Goal: Information Seeking & Learning: Learn about a topic

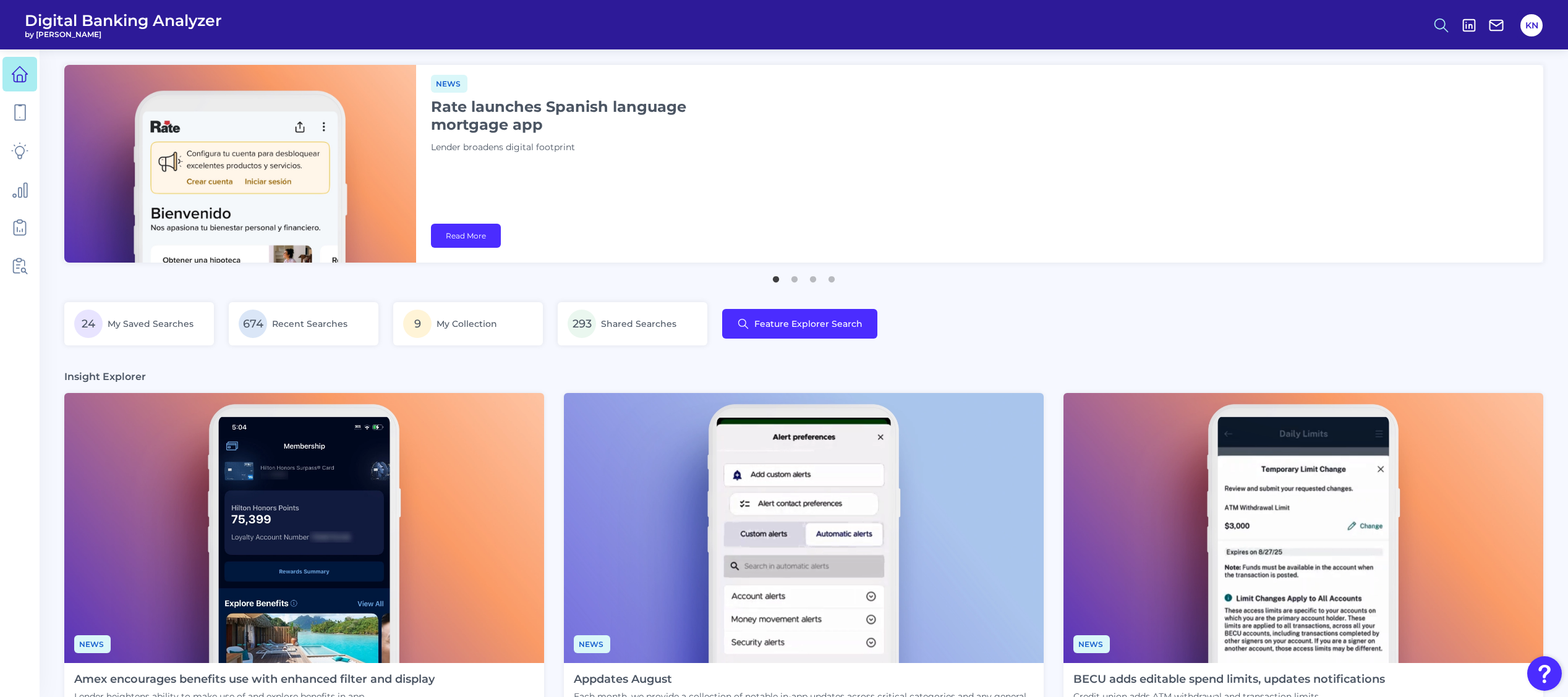
click at [1436, 26] on circle at bounding box center [1440, 23] width 10 height 10
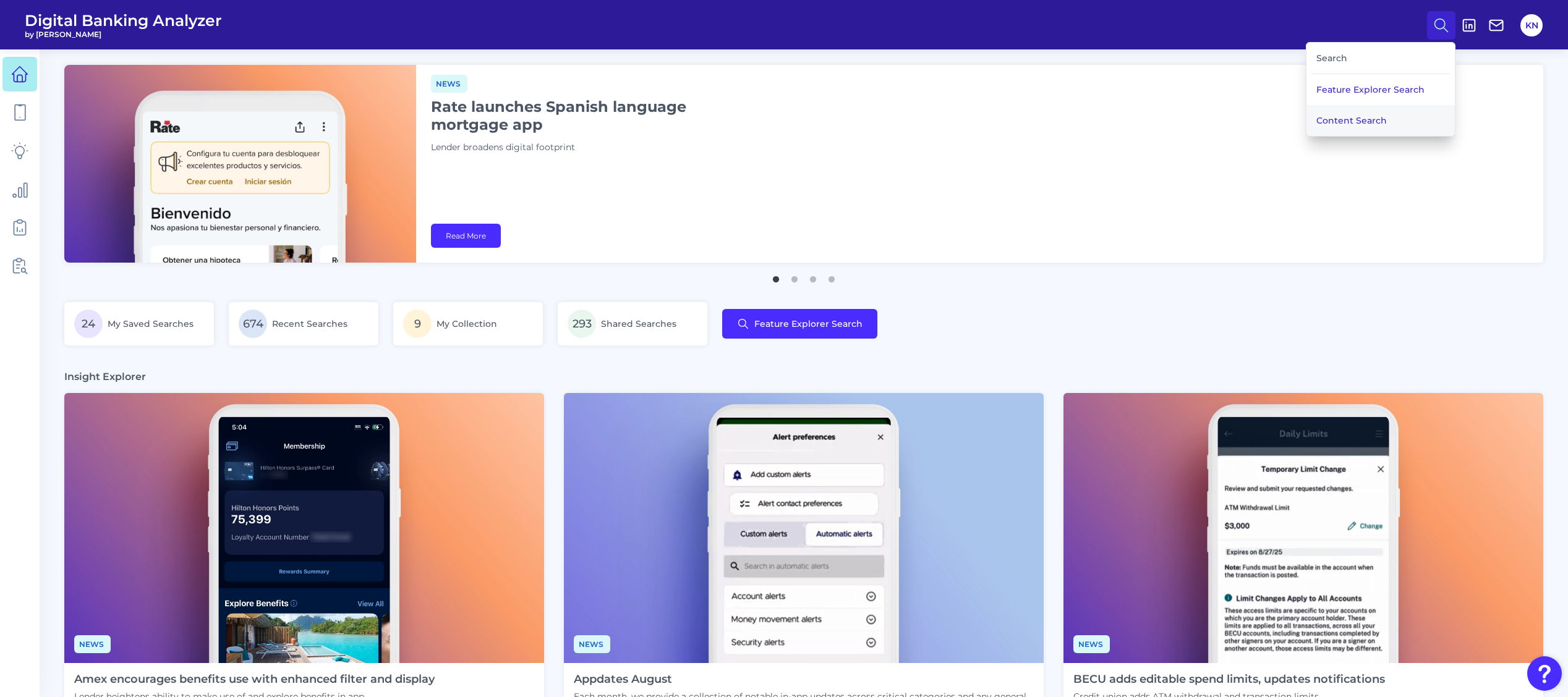
click at [1373, 127] on button "Content Search" at bounding box center [1380, 120] width 148 height 31
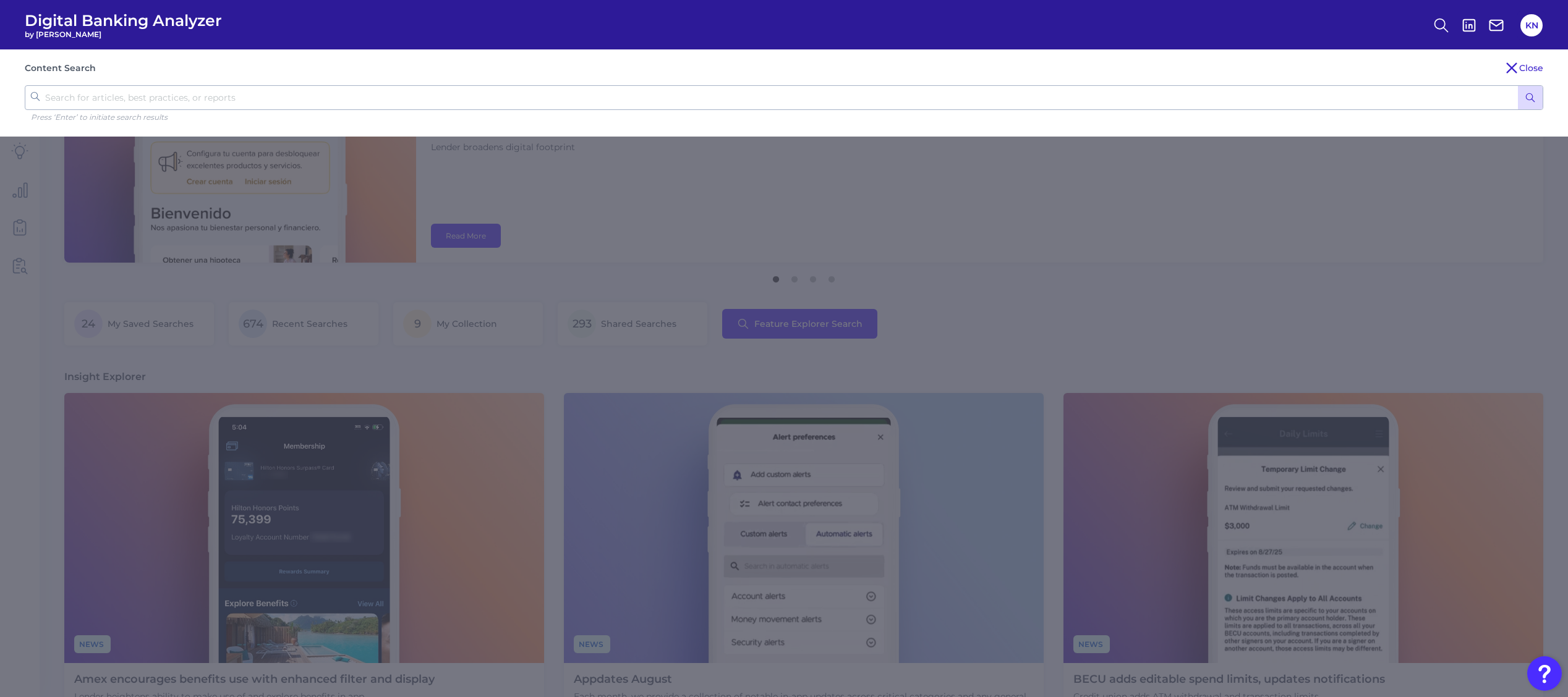
click at [1536, 67] on button "Close" at bounding box center [1524, 68] width 39 height 14
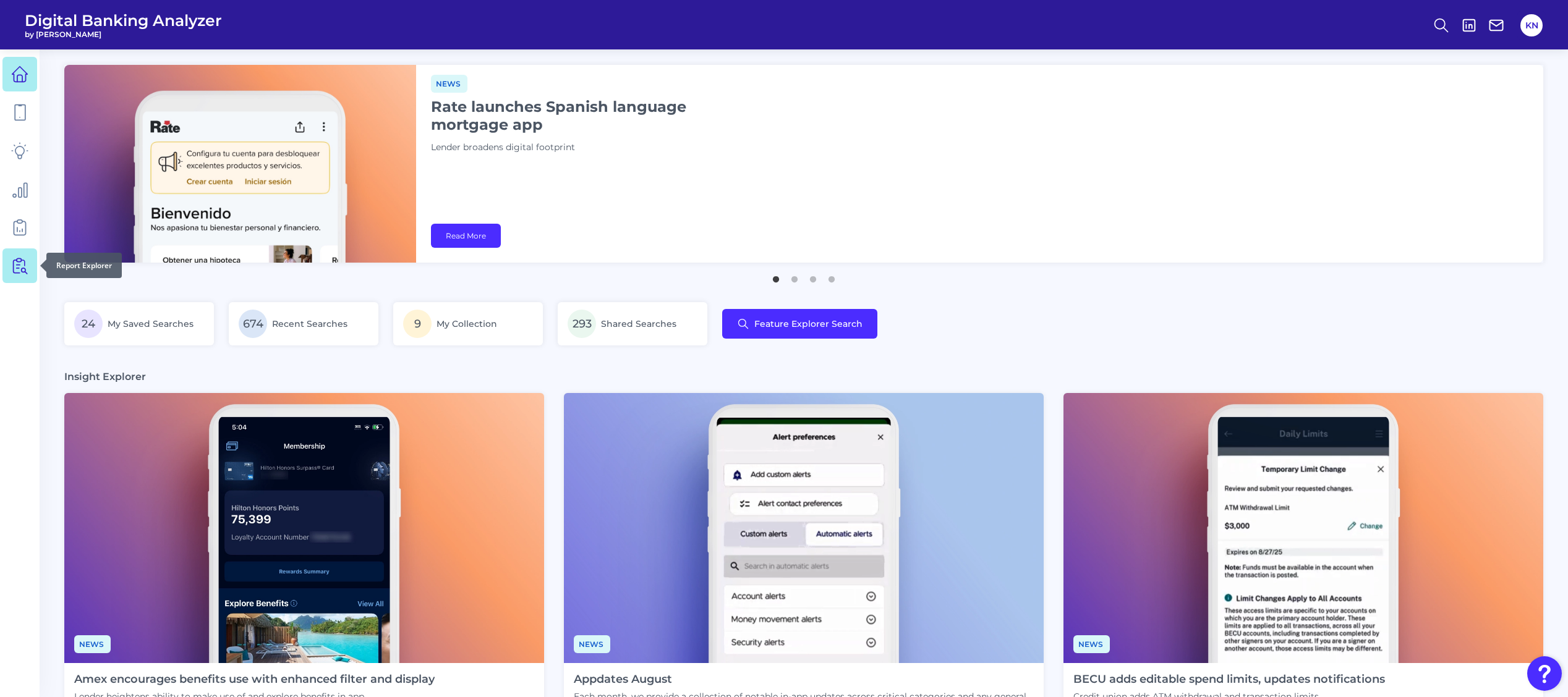
click at [12, 269] on icon at bounding box center [19, 266] width 17 height 17
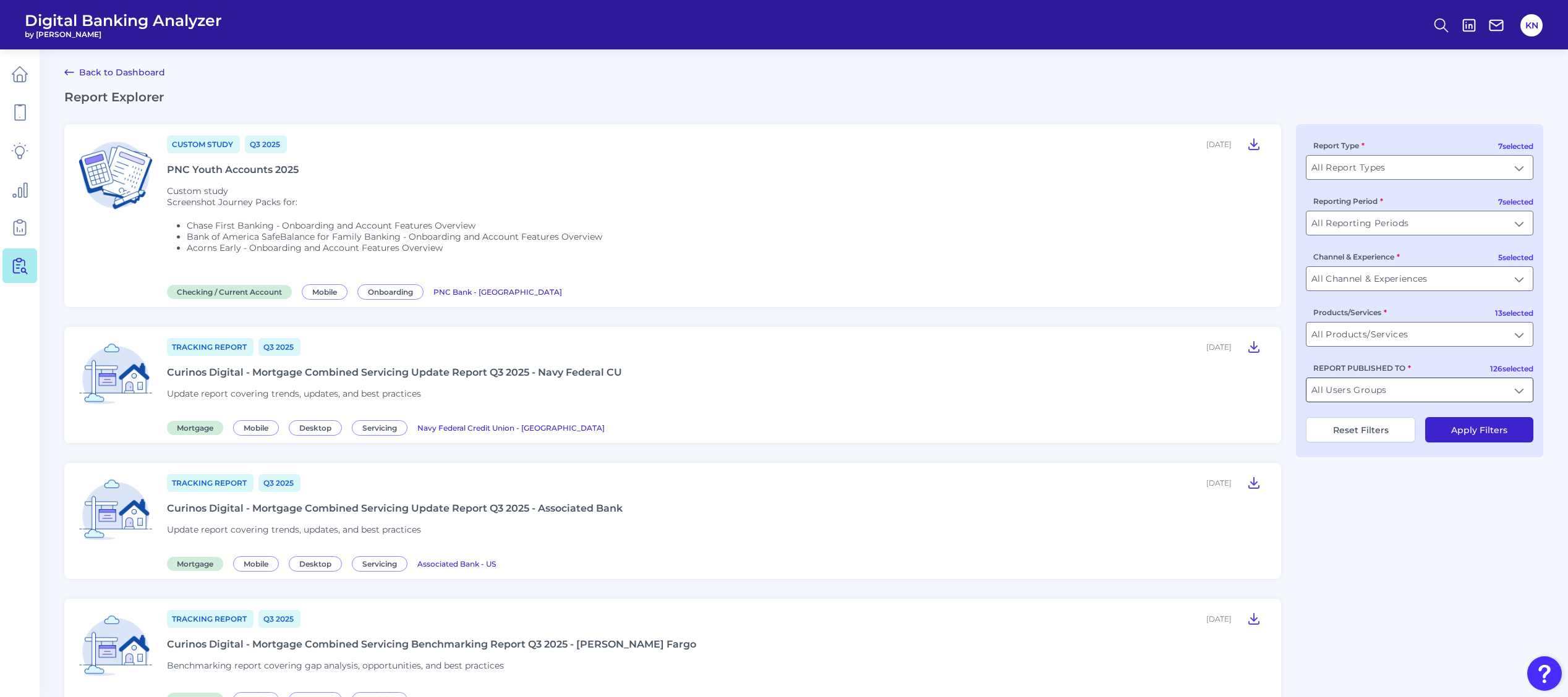
click at [1484, 398] on input "All Users Groups" at bounding box center [1420, 390] width 226 height 23
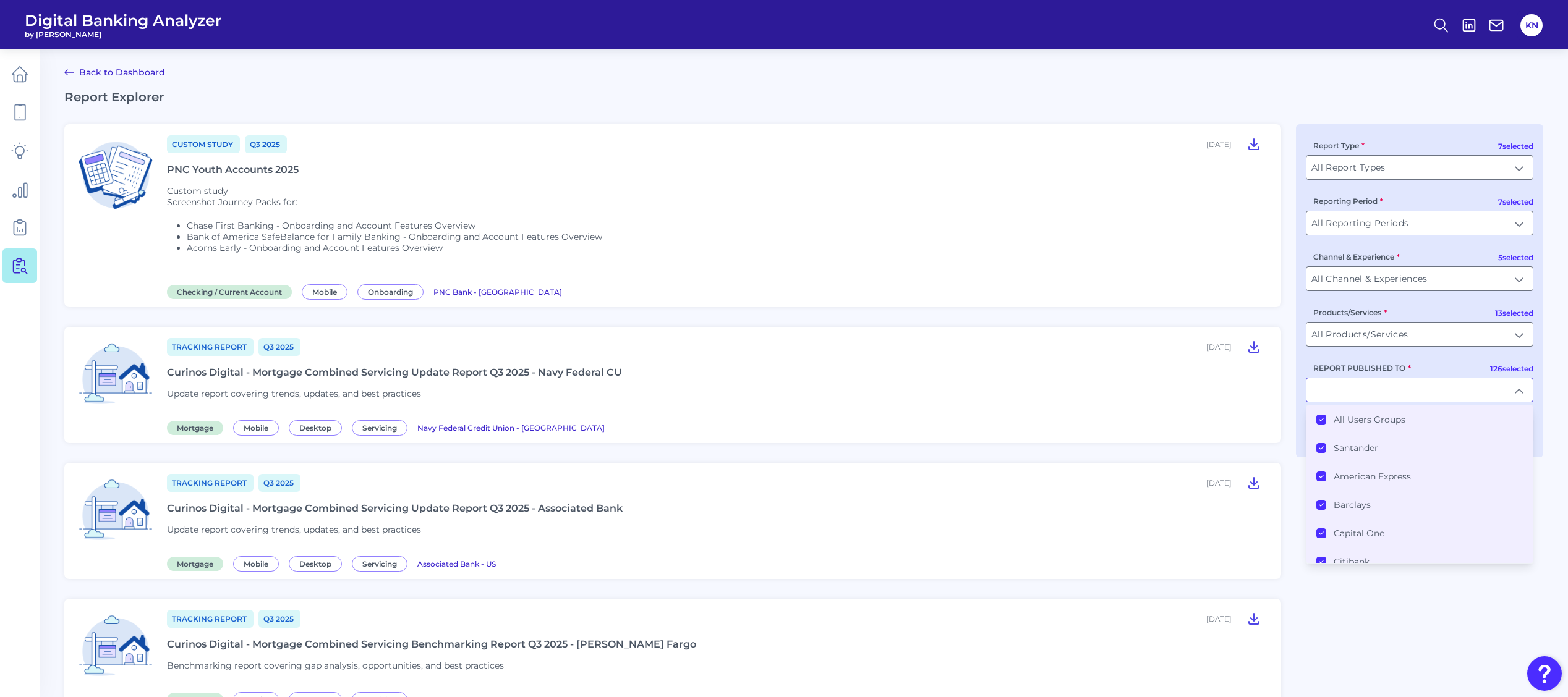
click at [1381, 420] on label "All Users Groups" at bounding box center [1370, 420] width 72 height 11
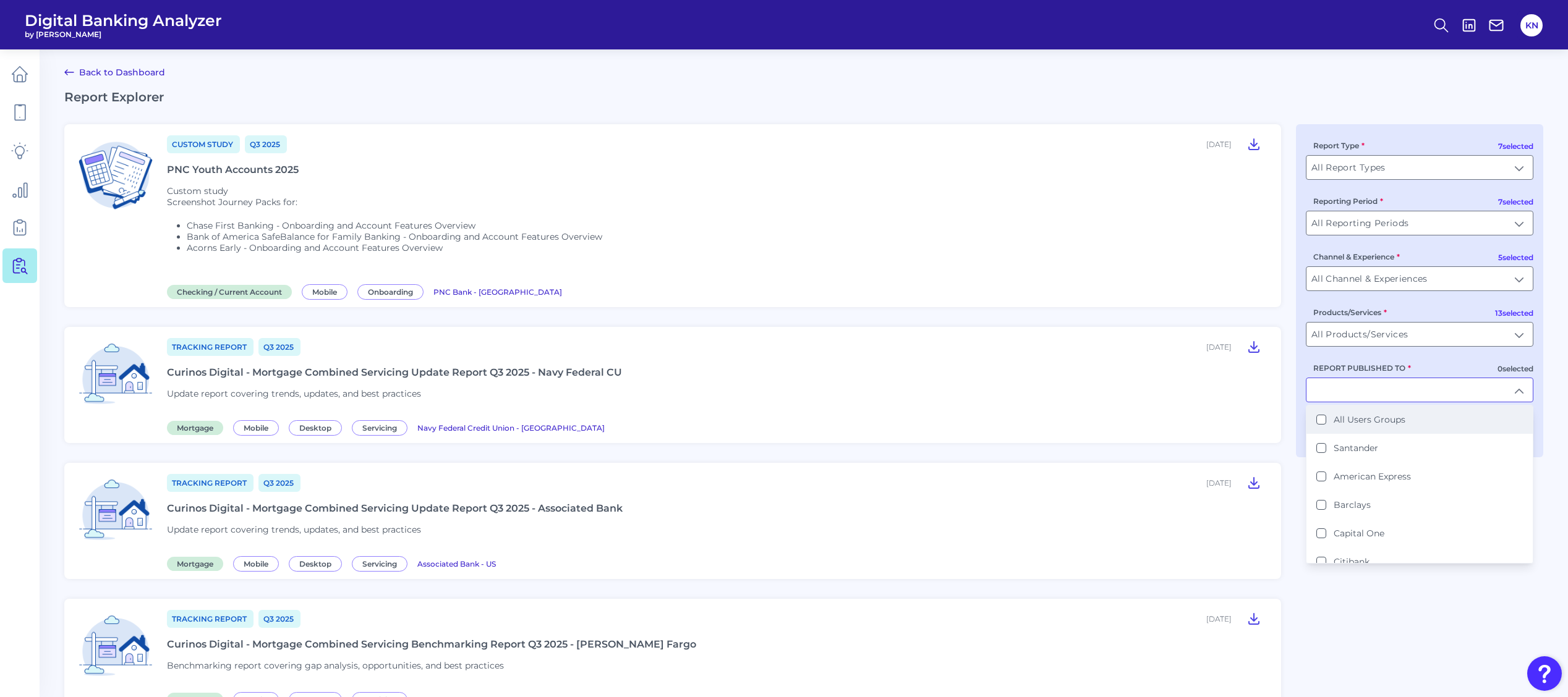
click at [1351, 424] on label "All Users Groups" at bounding box center [1370, 420] width 72 height 11
type input "All Users Groups"
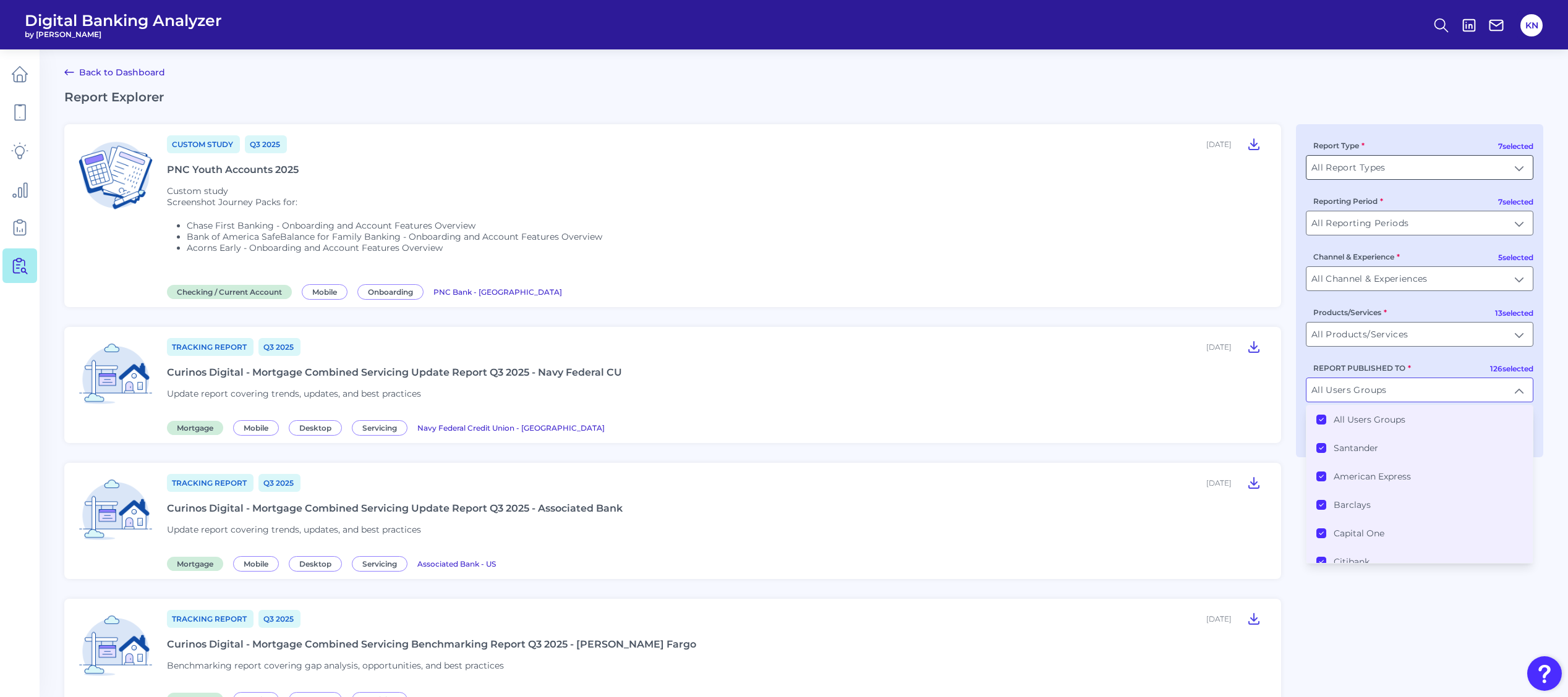
click at [1427, 175] on input "All Report Types" at bounding box center [1420, 168] width 226 height 23
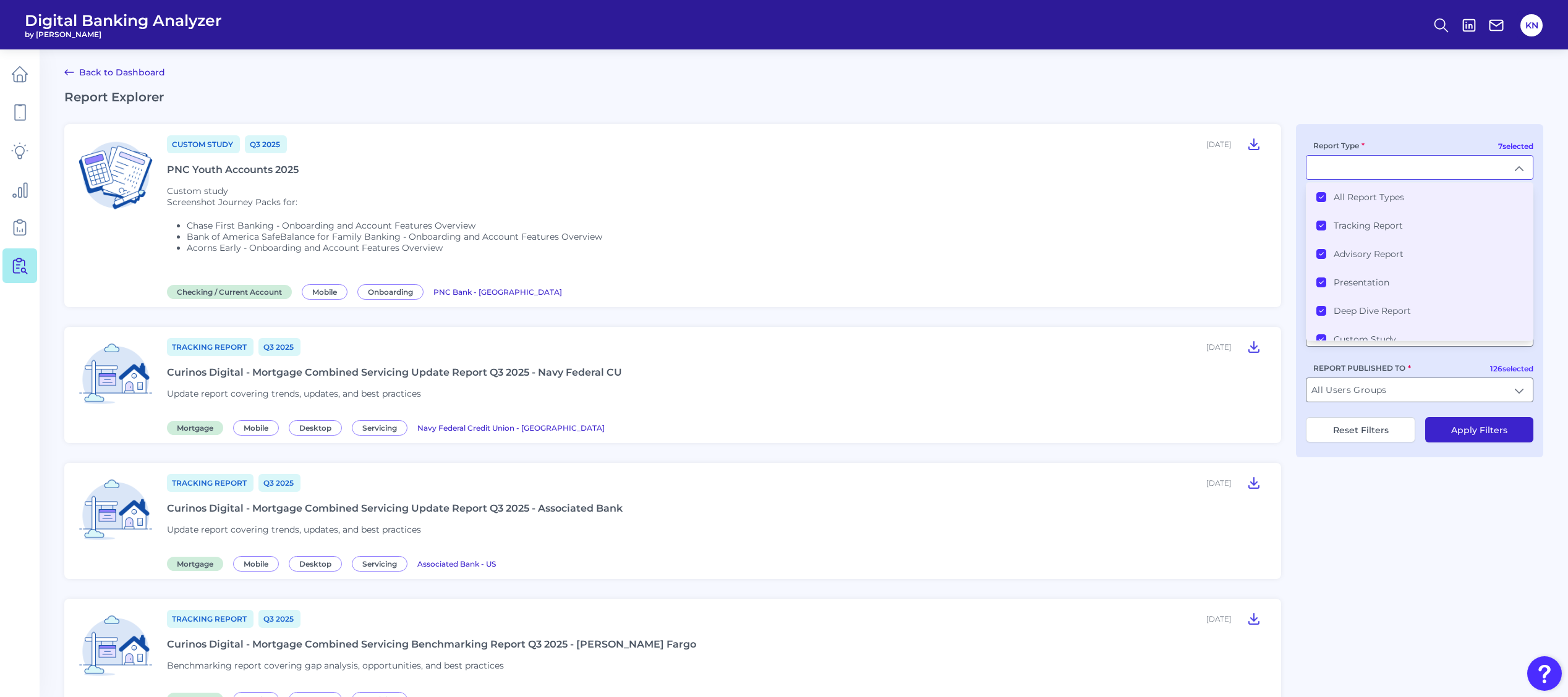
click at [1365, 198] on label "All Report Types" at bounding box center [1369, 197] width 70 height 11
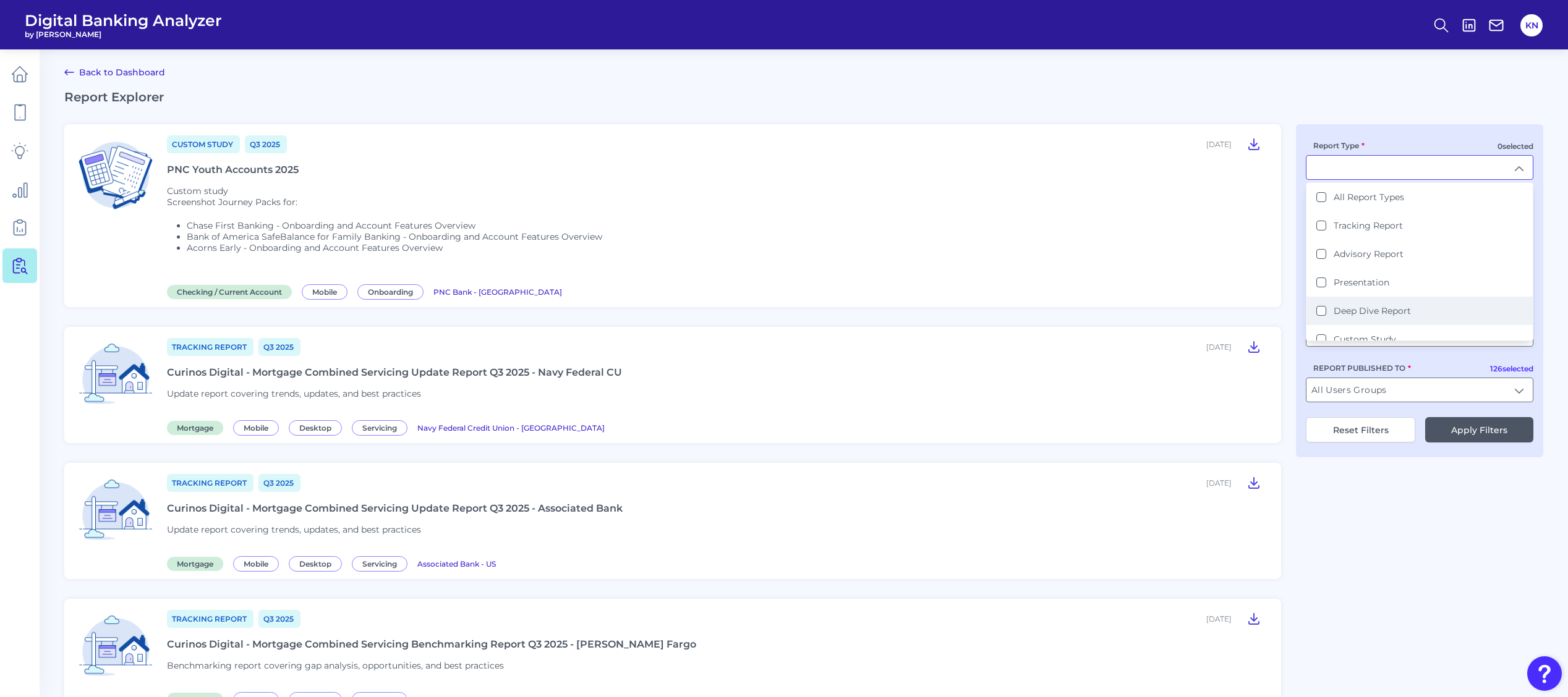
click at [1364, 303] on li "Deep Dive Report" at bounding box center [1420, 311] width 226 height 28
click at [1363, 334] on label "Custom Study" at bounding box center [1365, 340] width 62 height 11
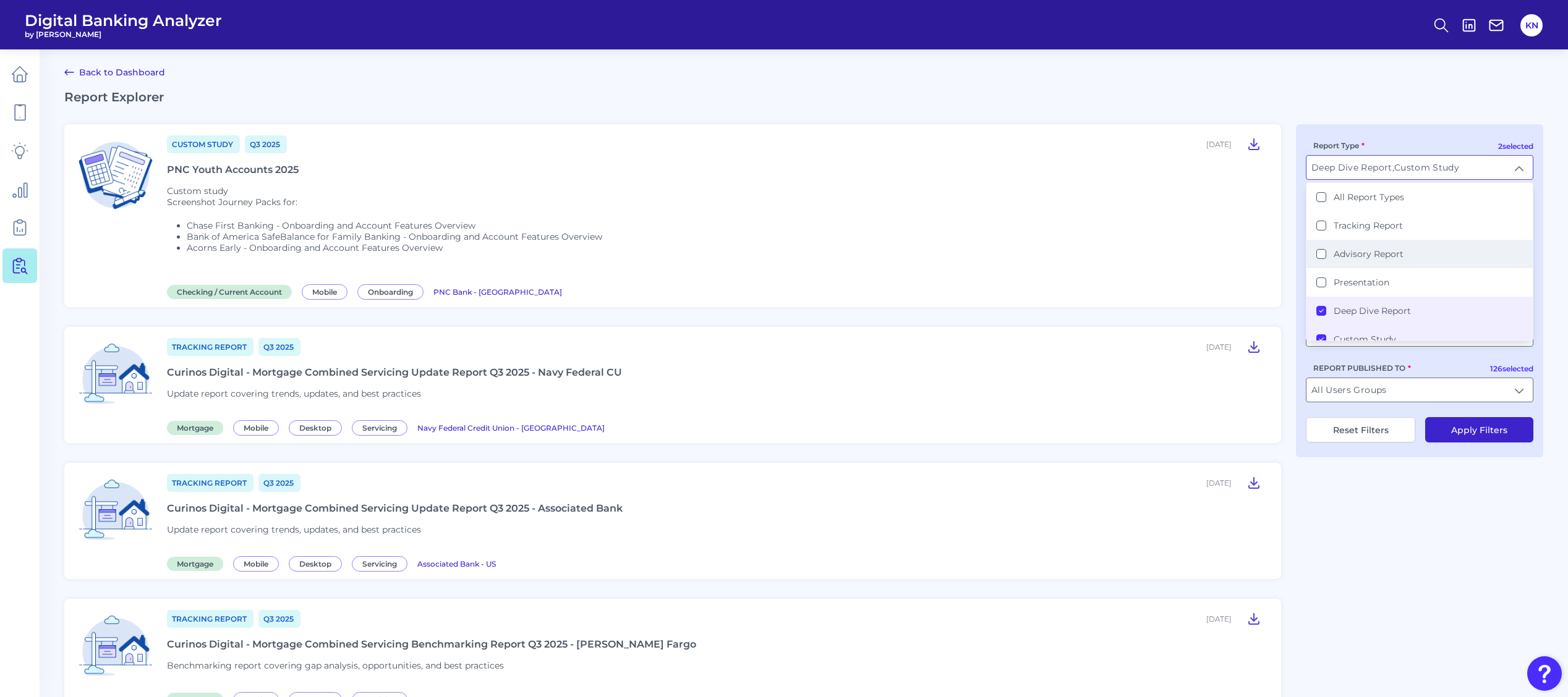
click at [1376, 248] on label "Advisory Report" at bounding box center [1368, 254] width 70 height 11
type input "Advisory Report, Deep Dive Report, Custom Study"
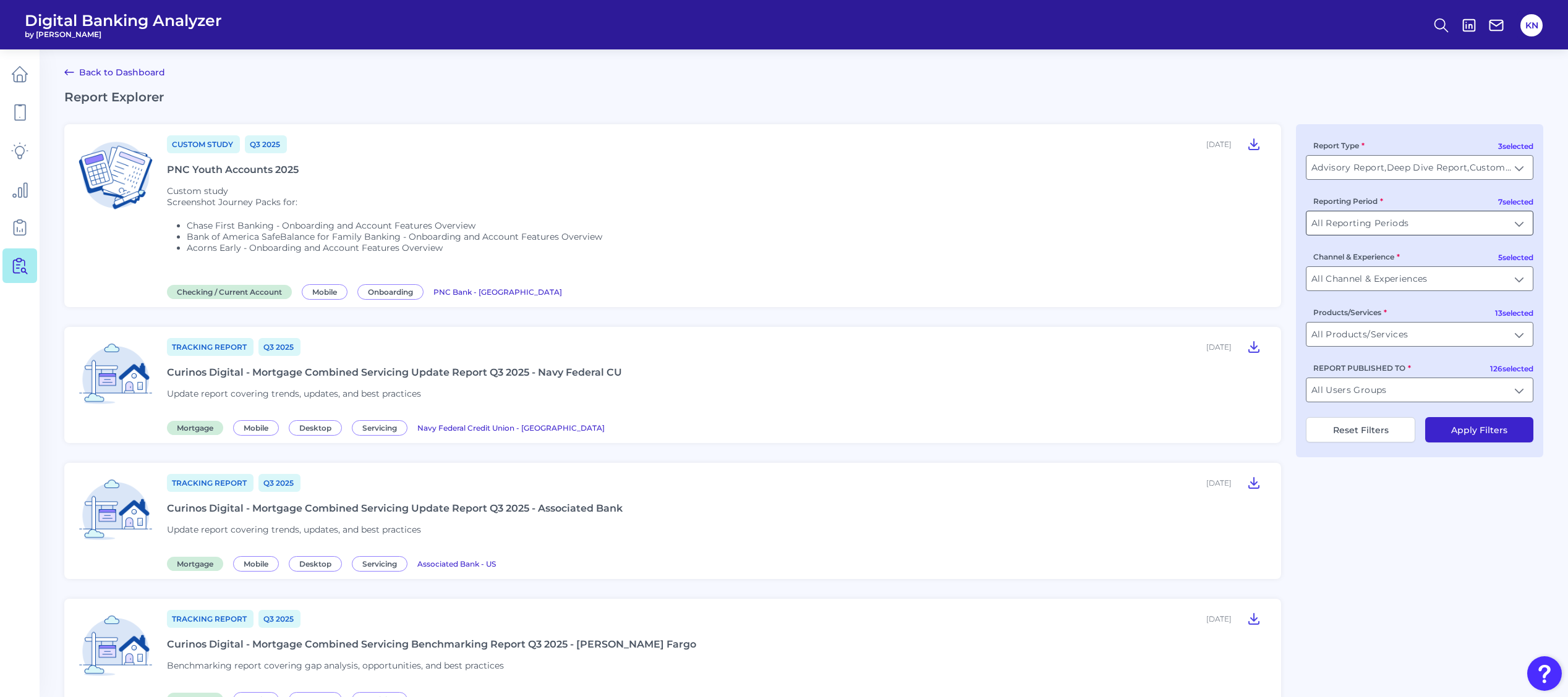
click at [1468, 235] on input "All Reporting Periods" at bounding box center [1420, 223] width 226 height 23
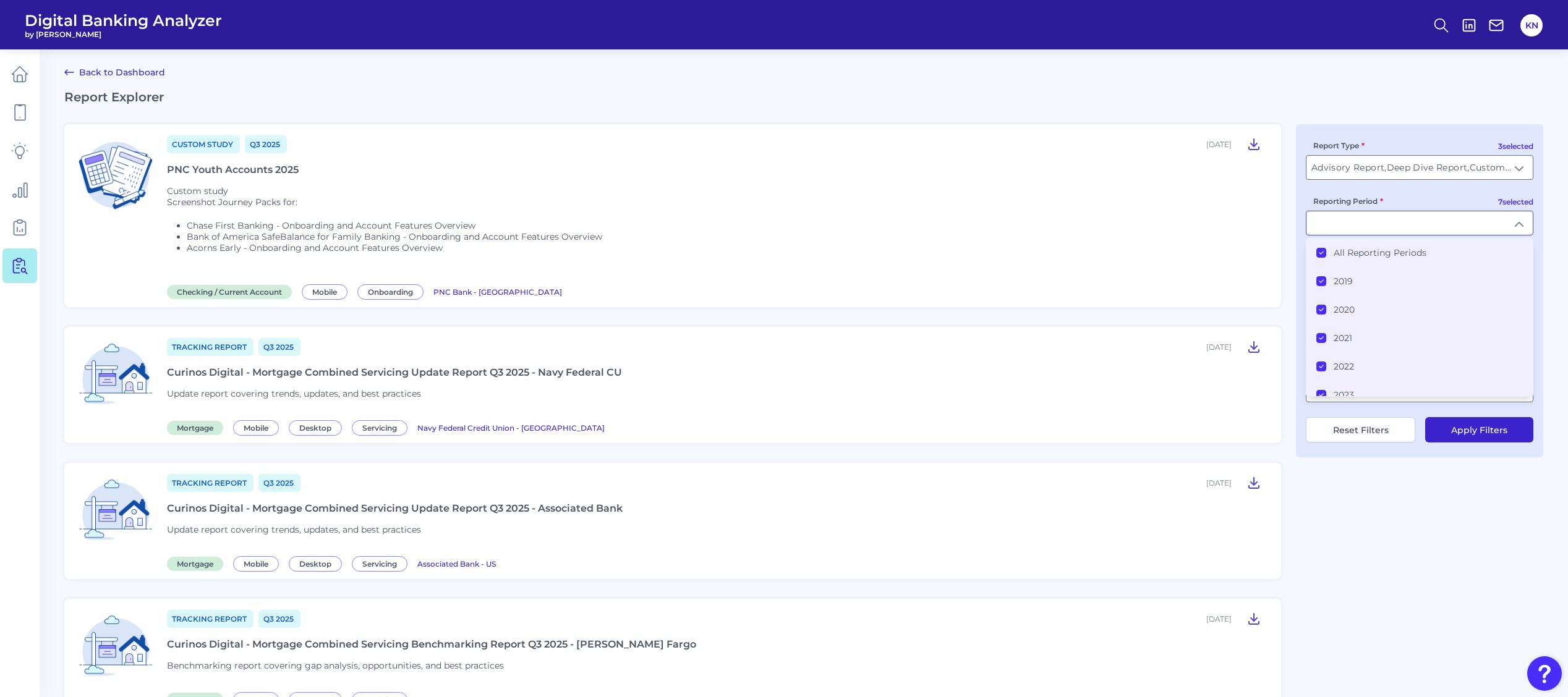
click at [1463, 213] on input "Reporting Period" at bounding box center [1420, 223] width 226 height 23
type input "All Reporting Periods"
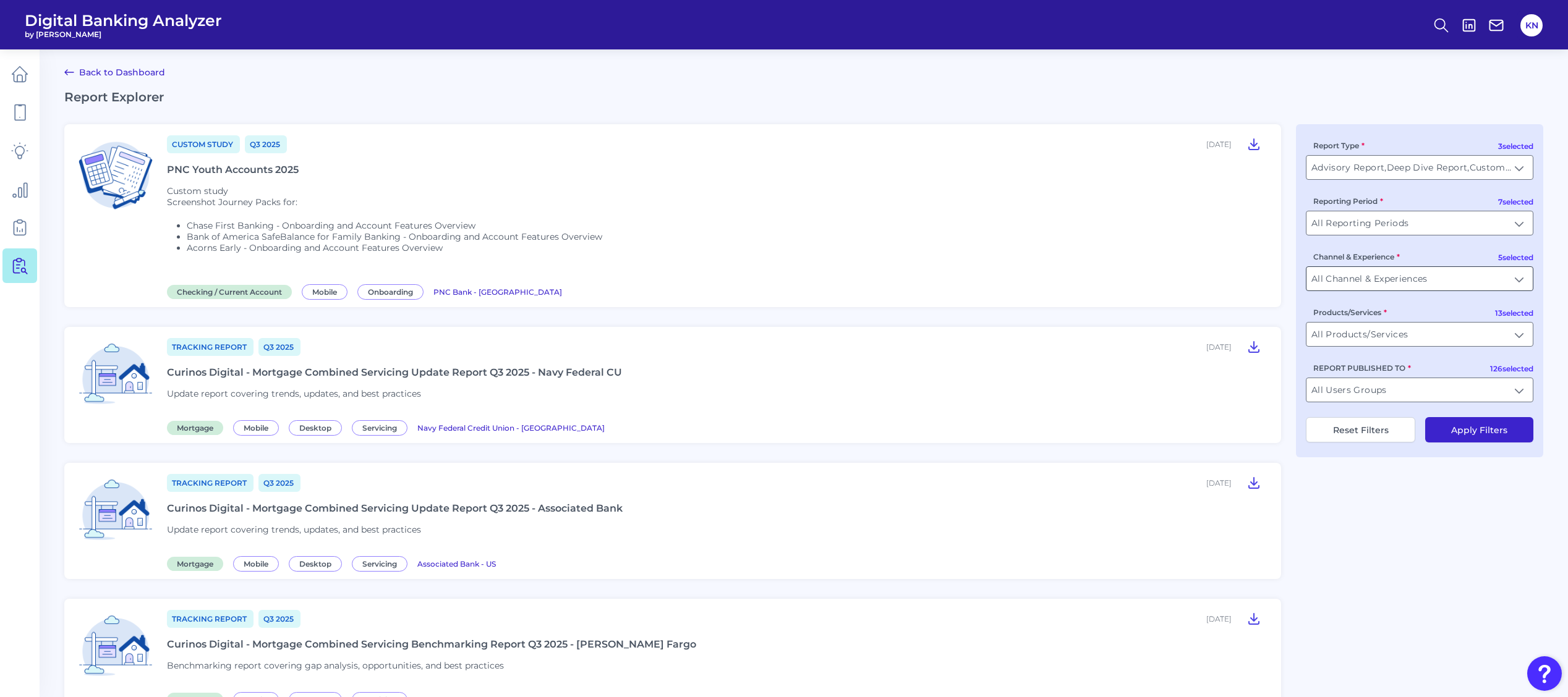
click at [1420, 275] on input "All Channel & Experiences" at bounding box center [1420, 279] width 226 height 23
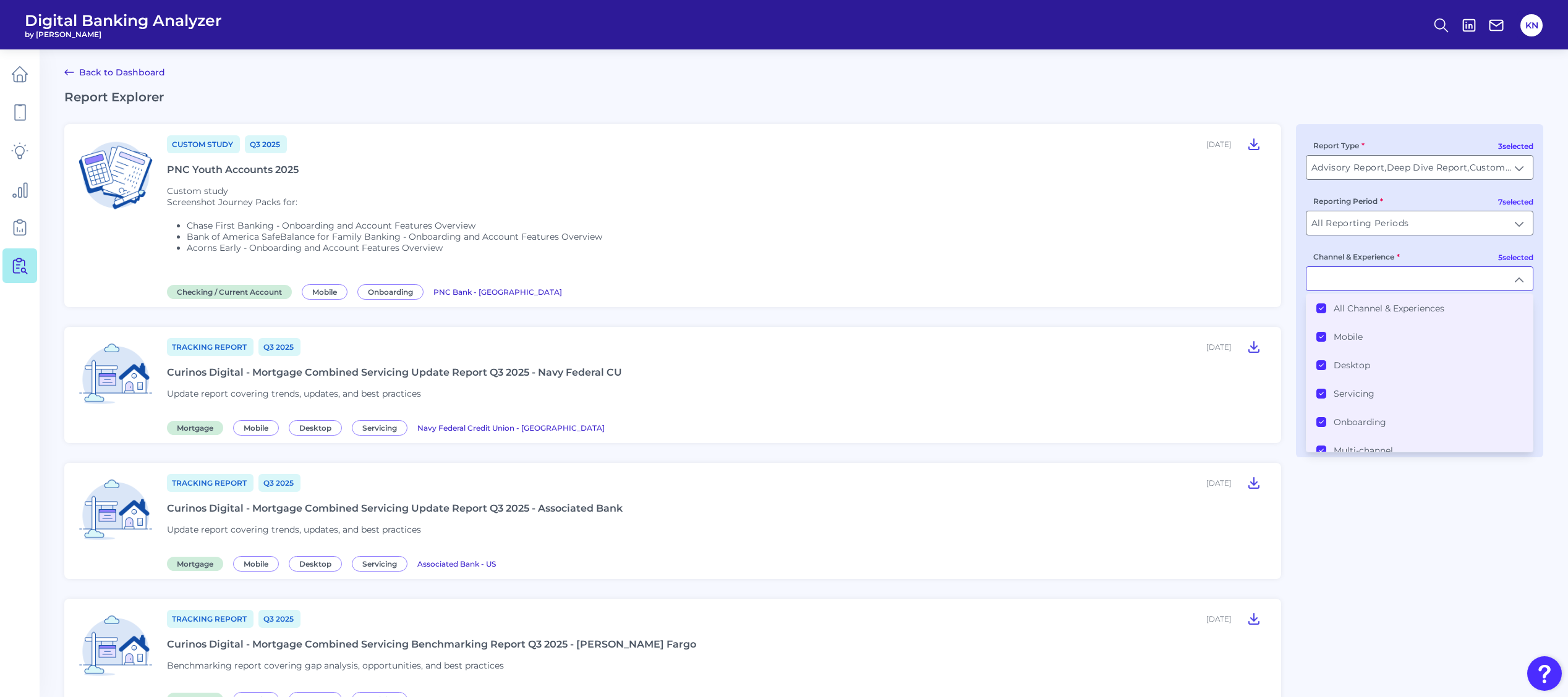
type input "All Channel & Experiences"
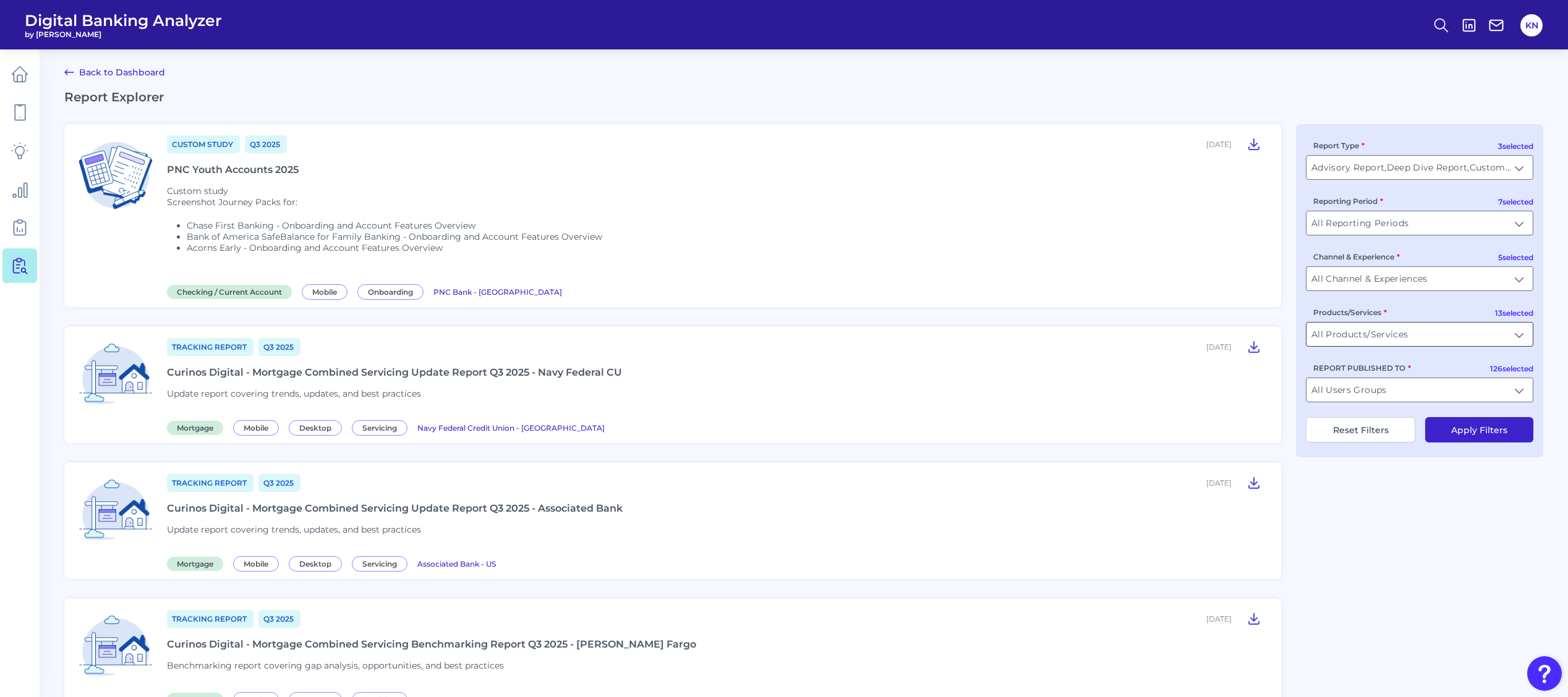
click at [1441, 325] on input "All Products/Services" at bounding box center [1420, 334] width 226 height 23
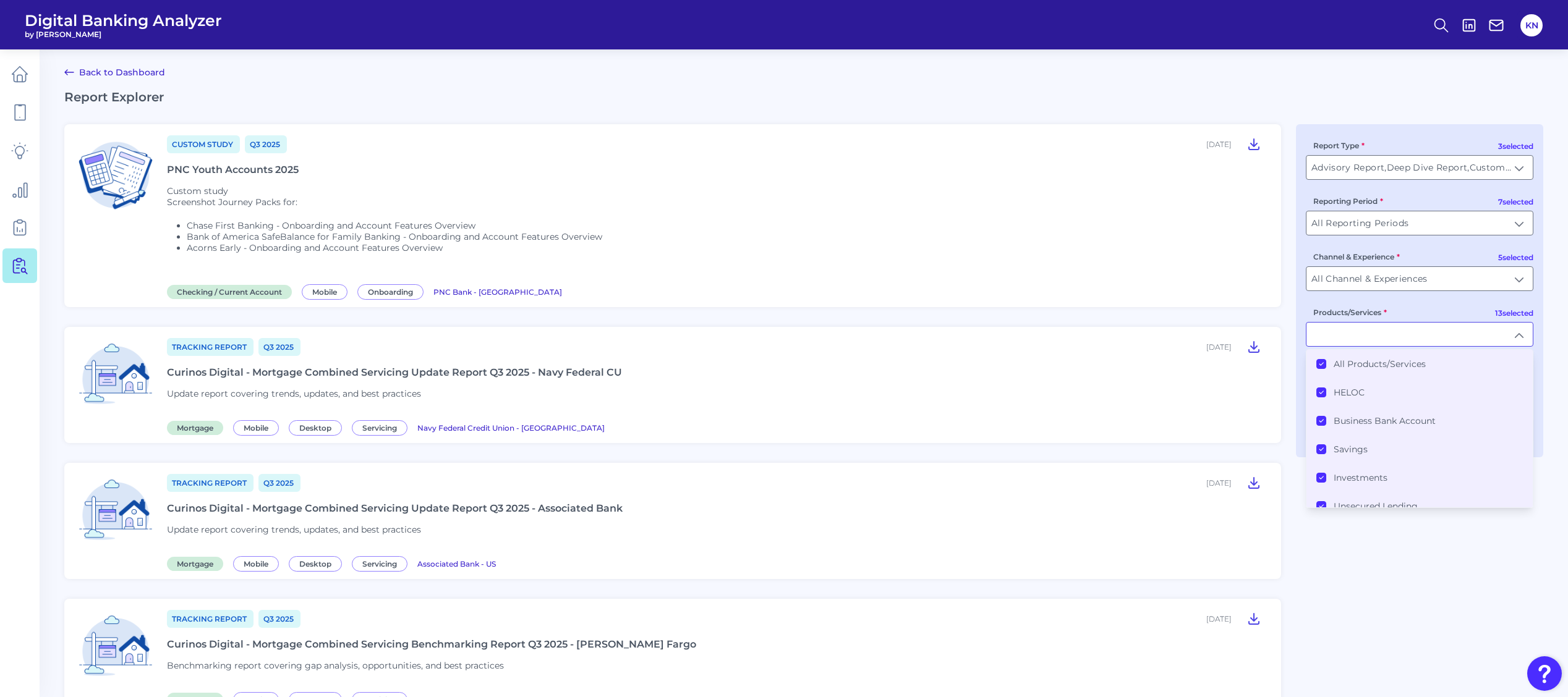
click at [1409, 370] on label "All Products/Services" at bounding box center [1380, 364] width 92 height 11
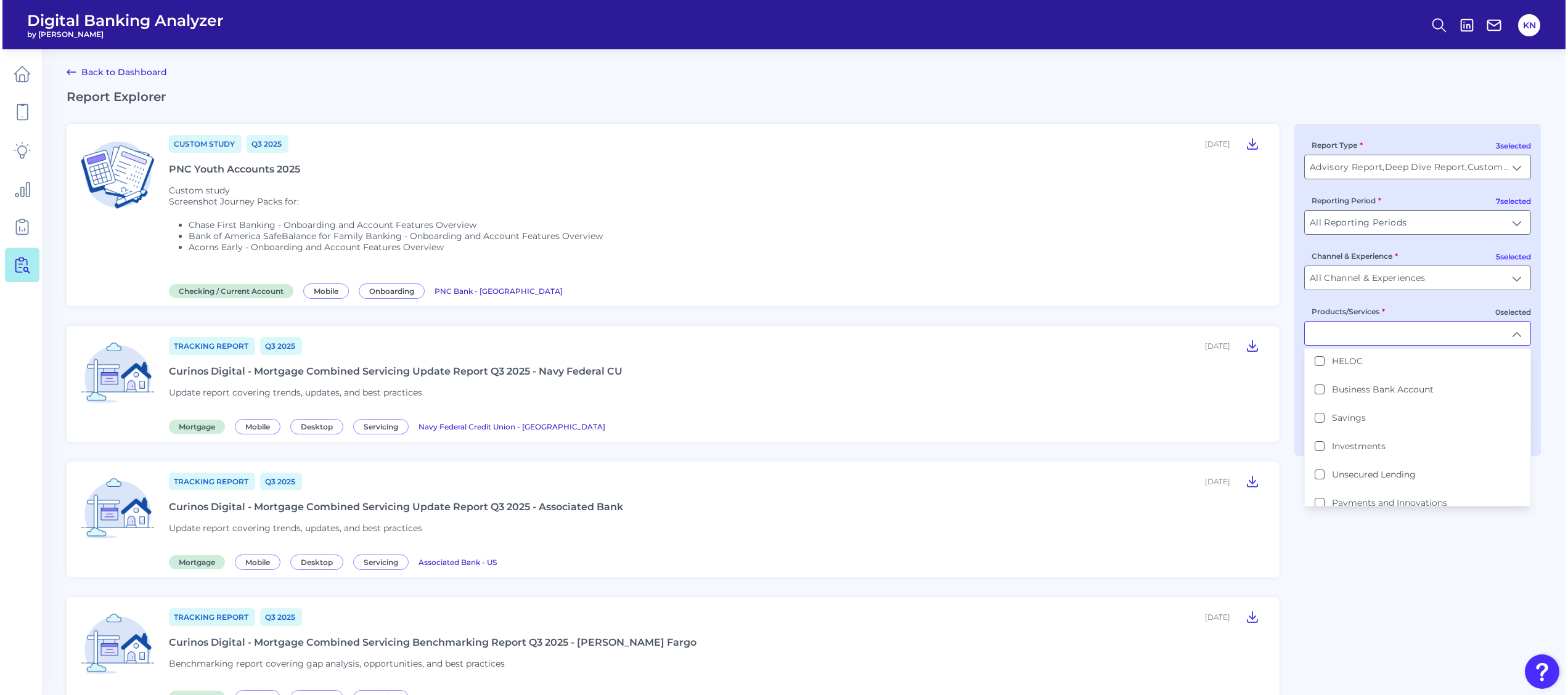
scroll to position [16, 0]
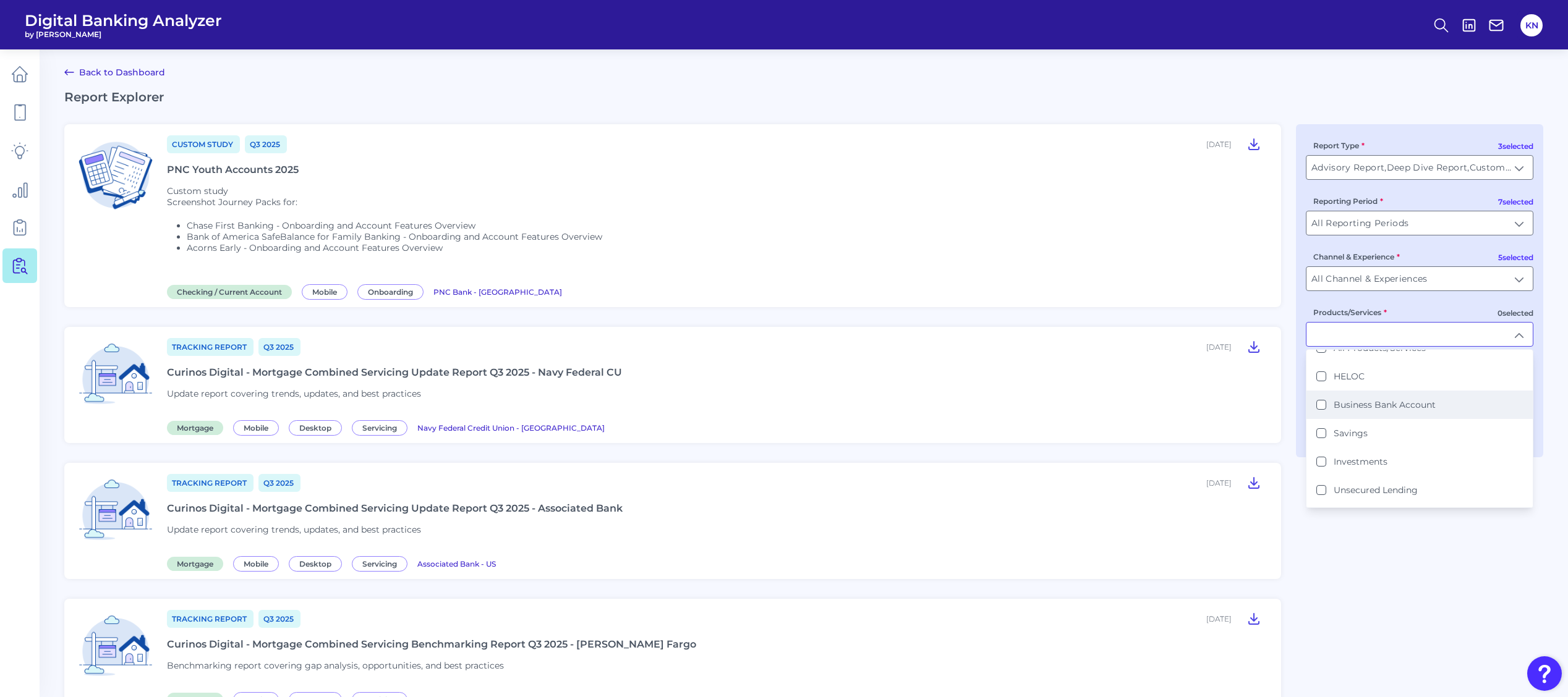
click at [1436, 406] on li "Business Bank Account" at bounding box center [1420, 404] width 226 height 28
type input "Business Bank Account"
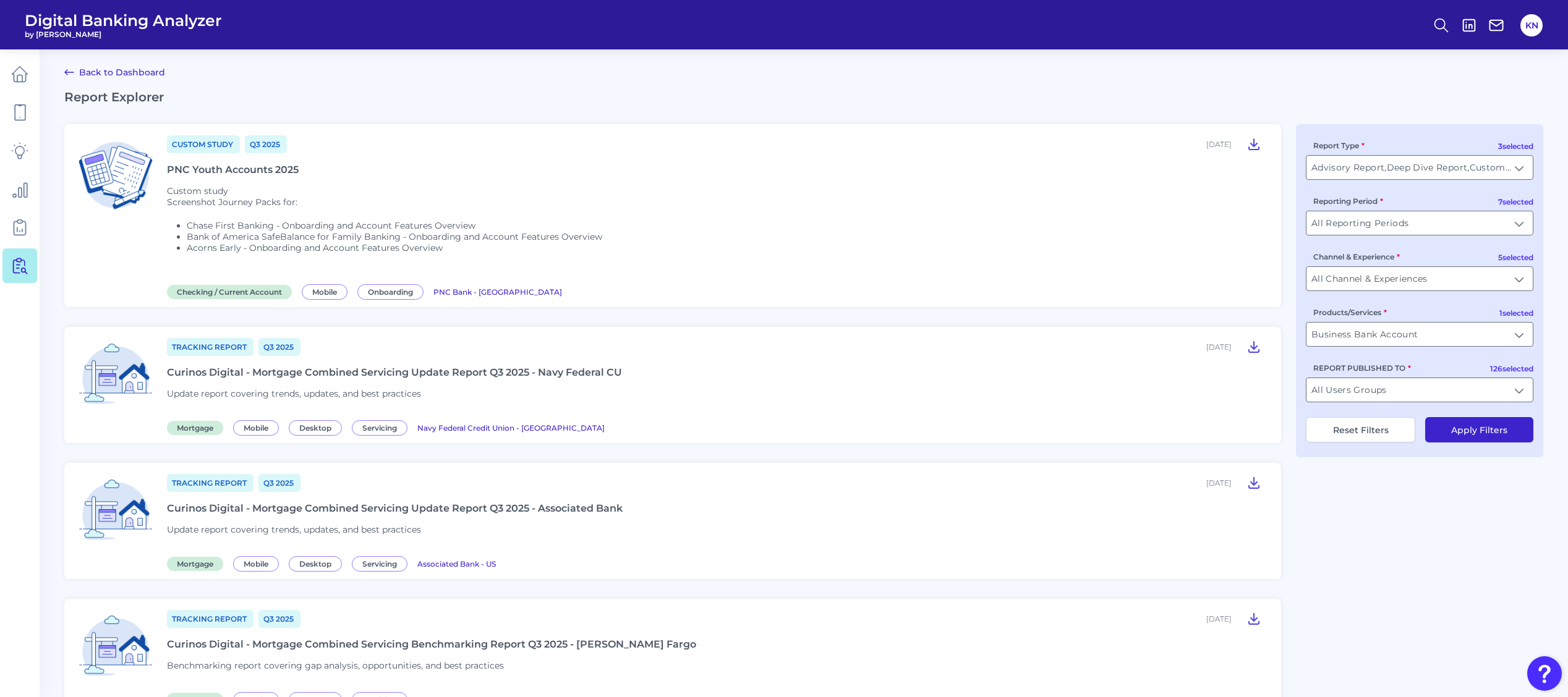
click at [1502, 440] on button "Apply Filters" at bounding box center [1479, 430] width 108 height 26
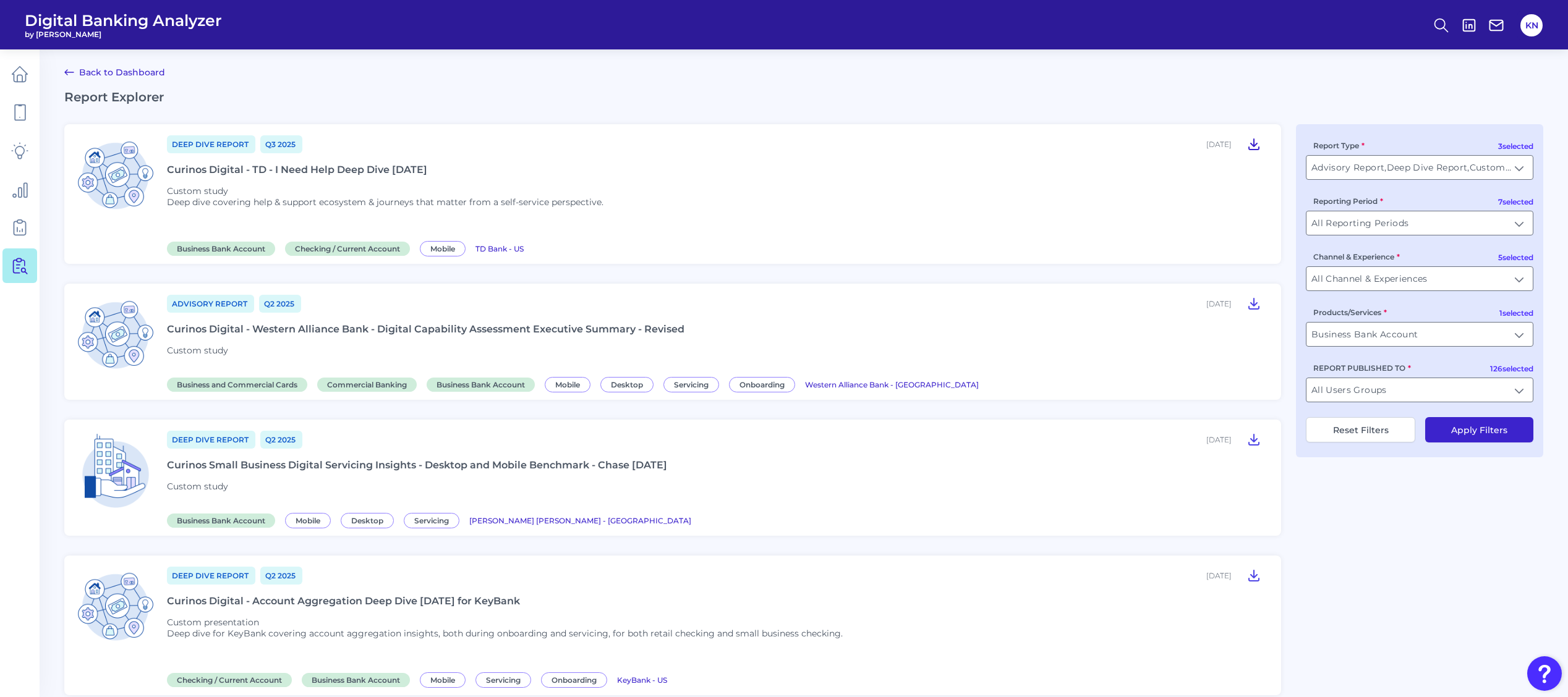
click at [1255, 144] on icon at bounding box center [1254, 144] width 10 height 10
click at [889, 491] on div "Deep Dive Report Q2 2025 June 20, 2025 Curinos Small Business Digital Servicing…" at bounding box center [717, 478] width 1099 height 97
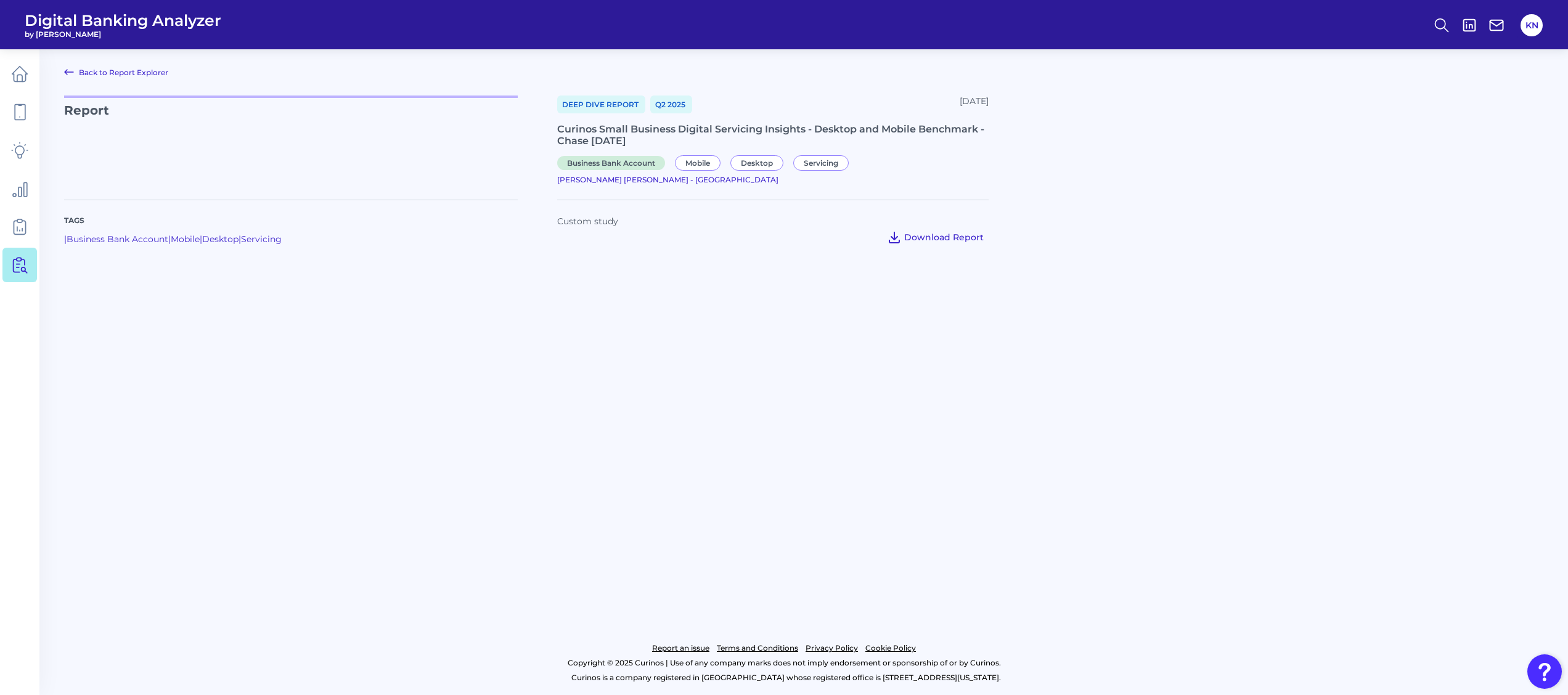
click at [960, 232] on span "Download Report" at bounding box center [944, 237] width 80 height 11
